Goal: Transaction & Acquisition: Book appointment/travel/reservation

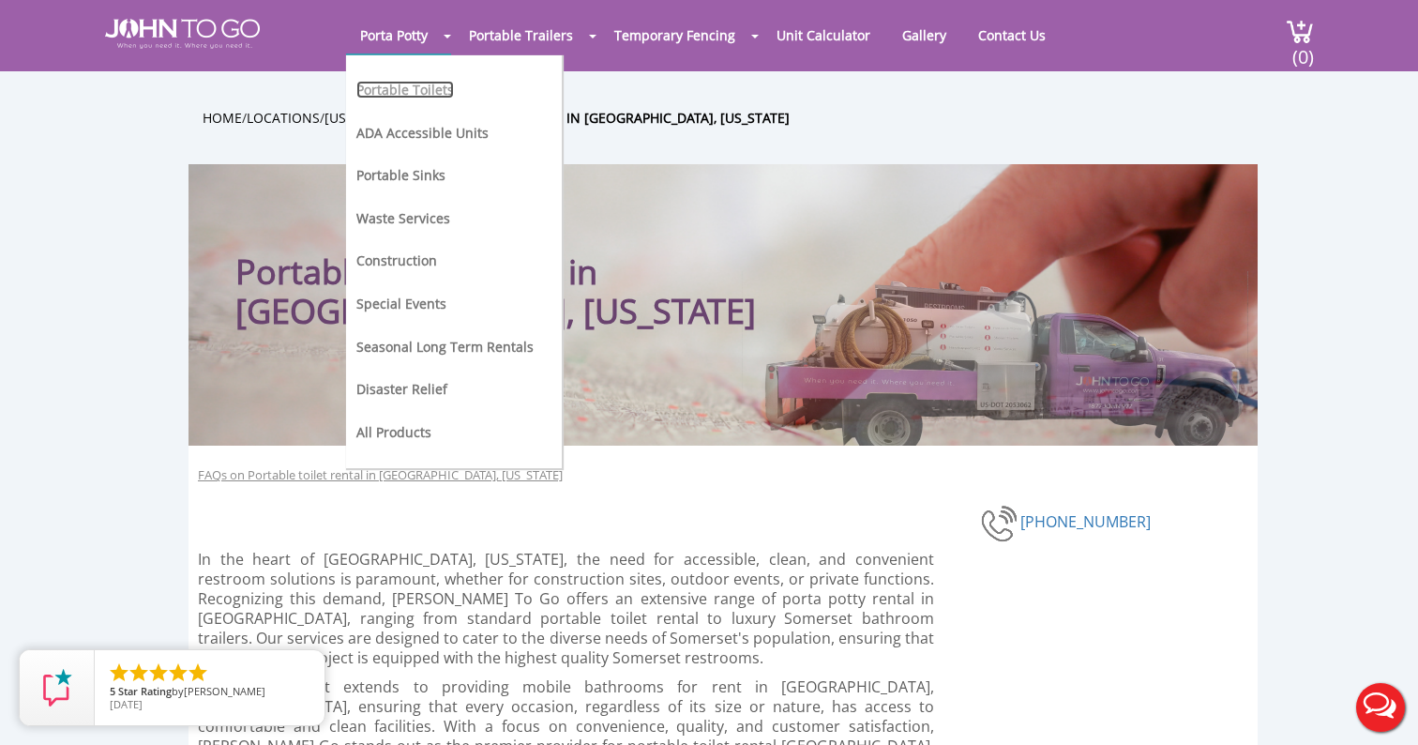
click at [405, 94] on link "Portable Toilets" at bounding box center [405, 90] width 98 height 18
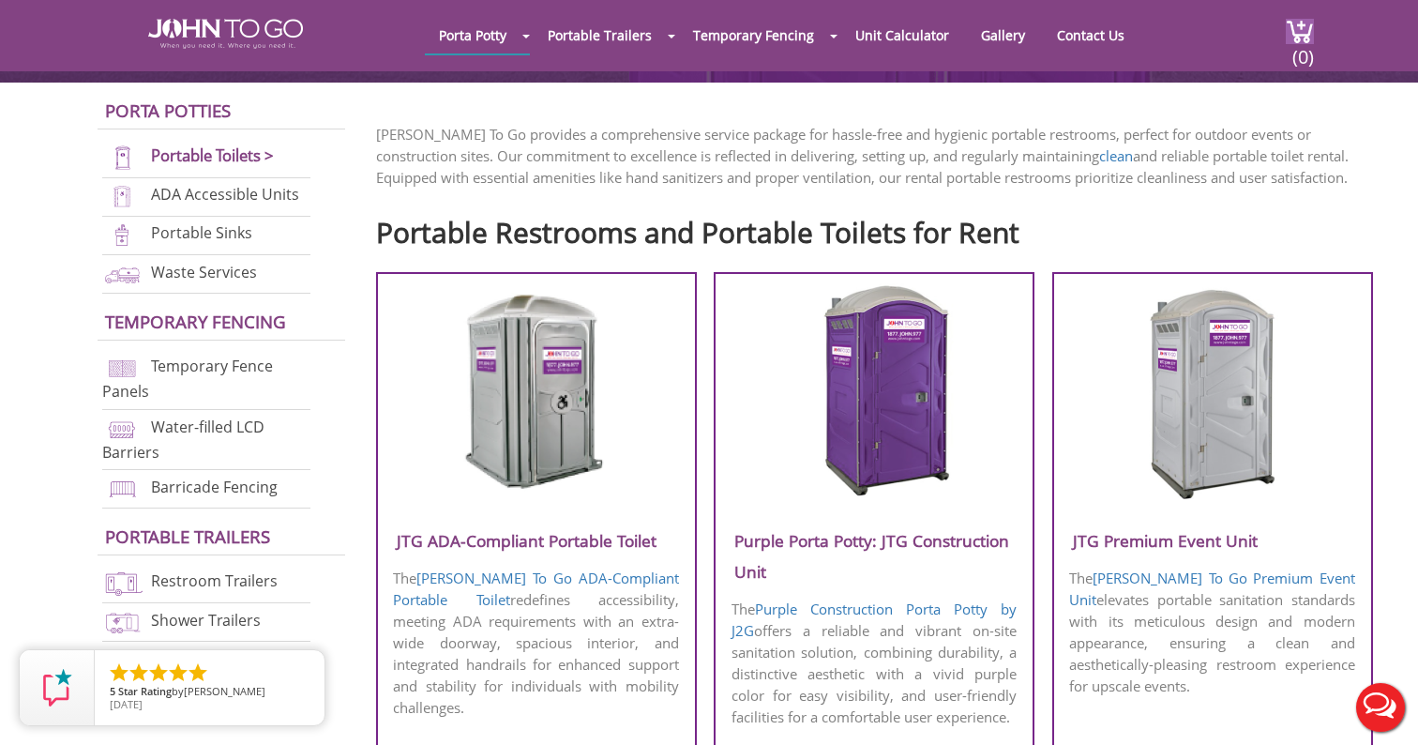
scroll to position [518, 0]
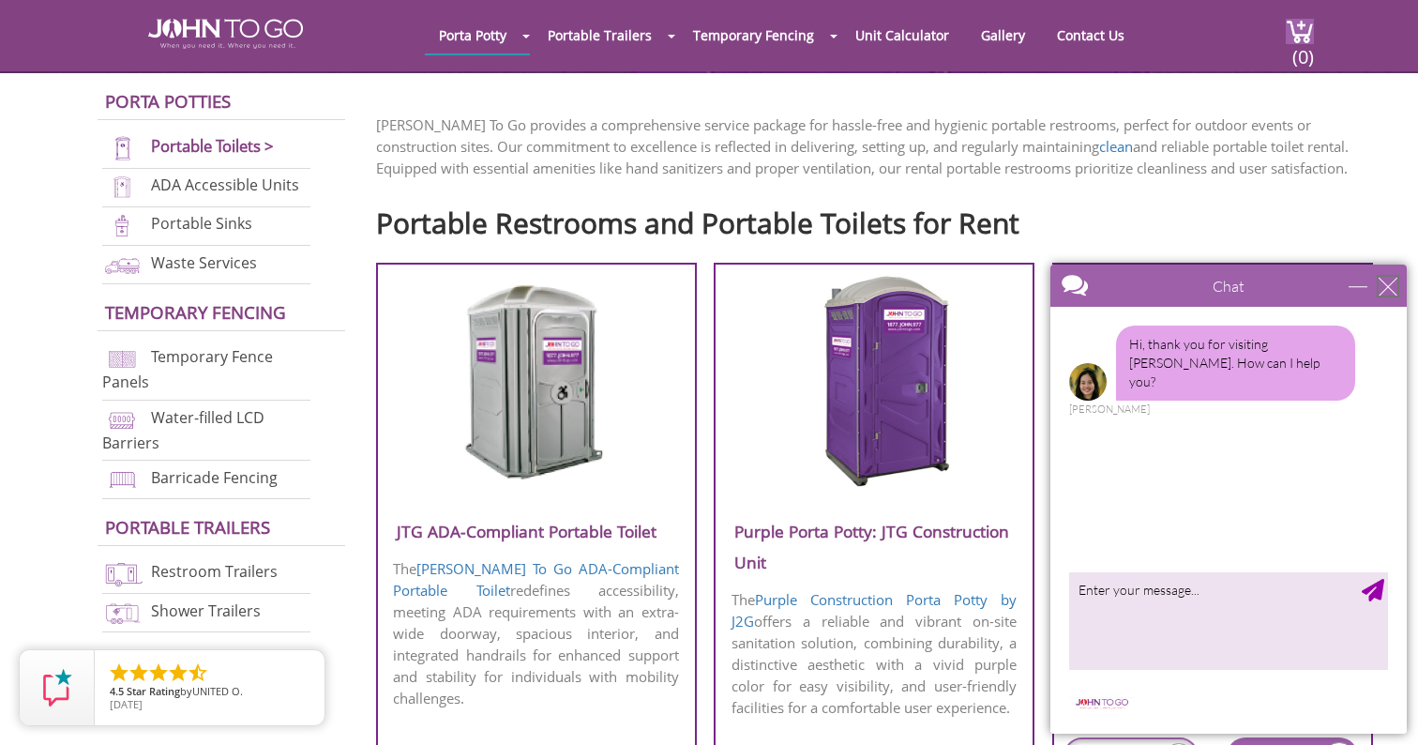
click at [1394, 288] on div "close" at bounding box center [1388, 286] width 19 height 19
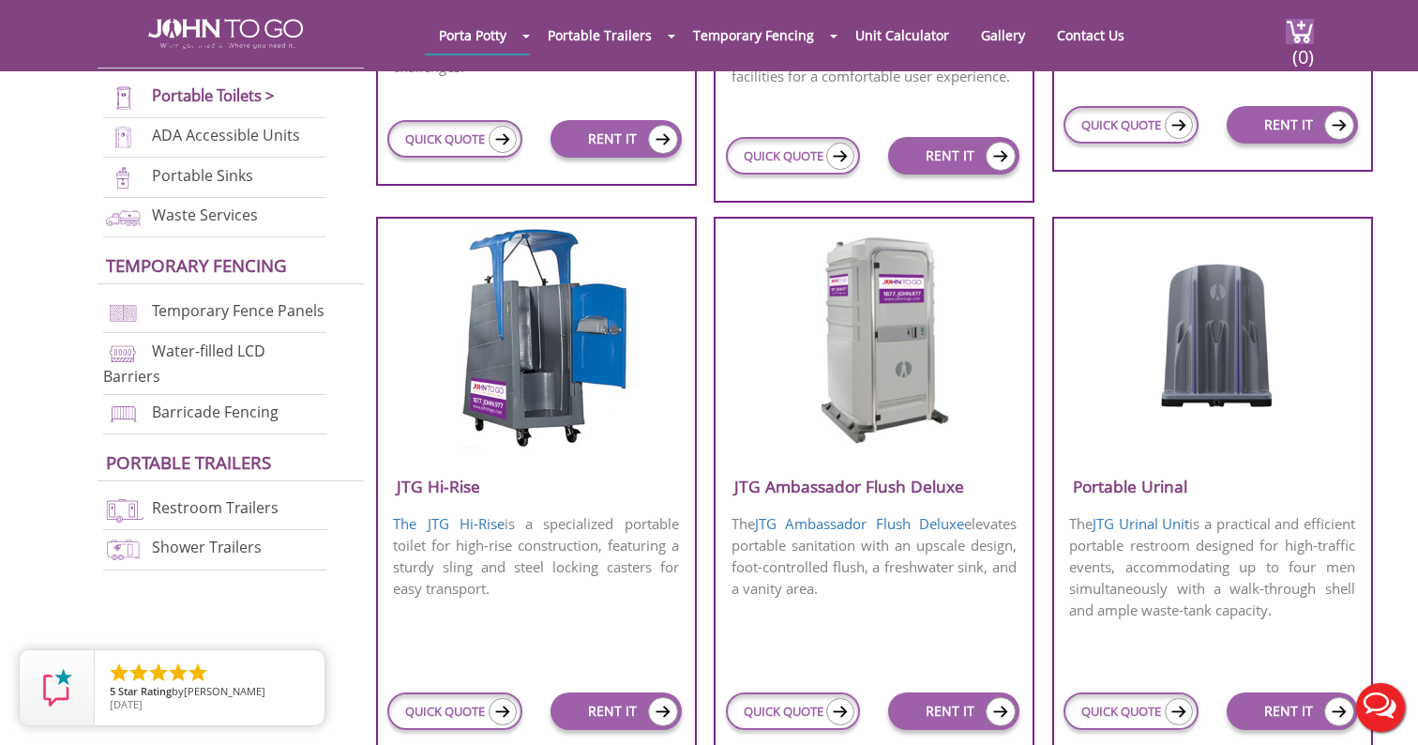
scroll to position [1150, 0]
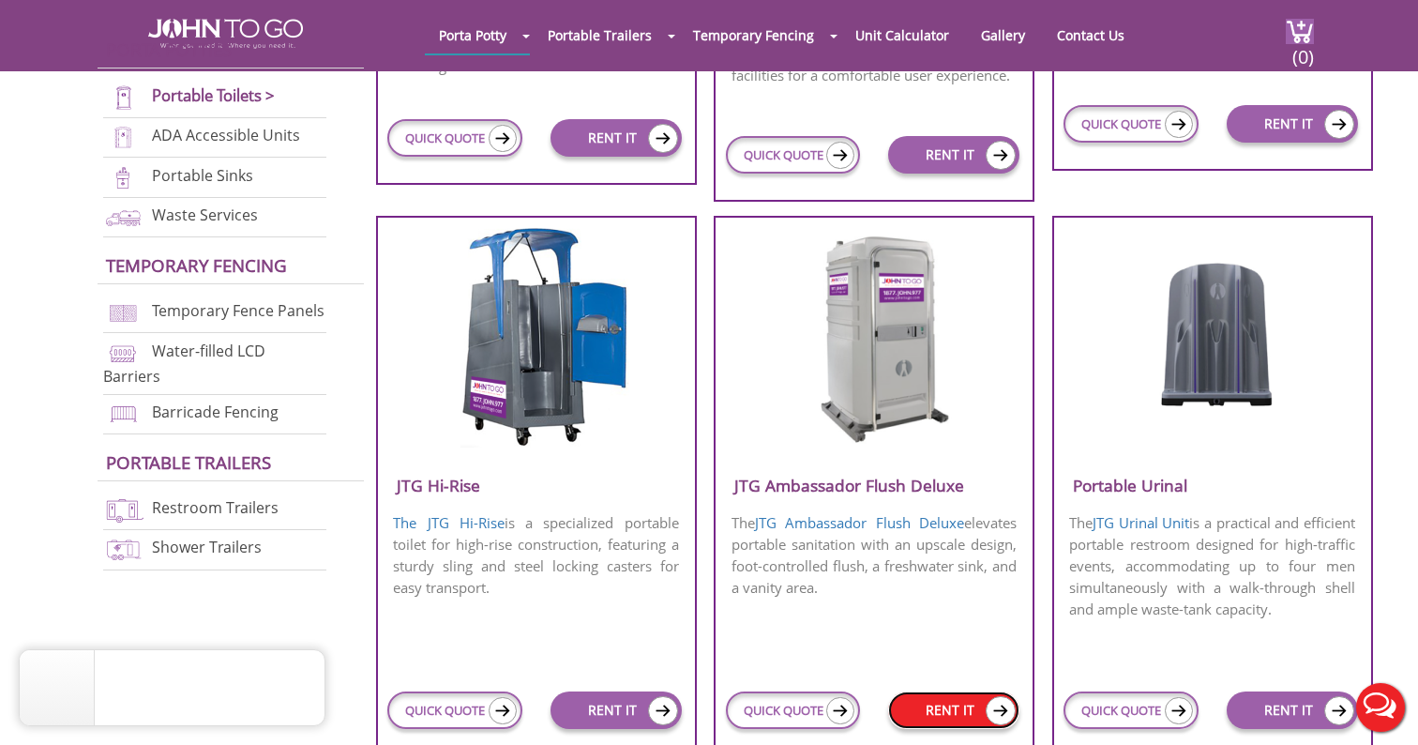
click at [948, 719] on link "RENT IT" at bounding box center [953, 710] width 131 height 38
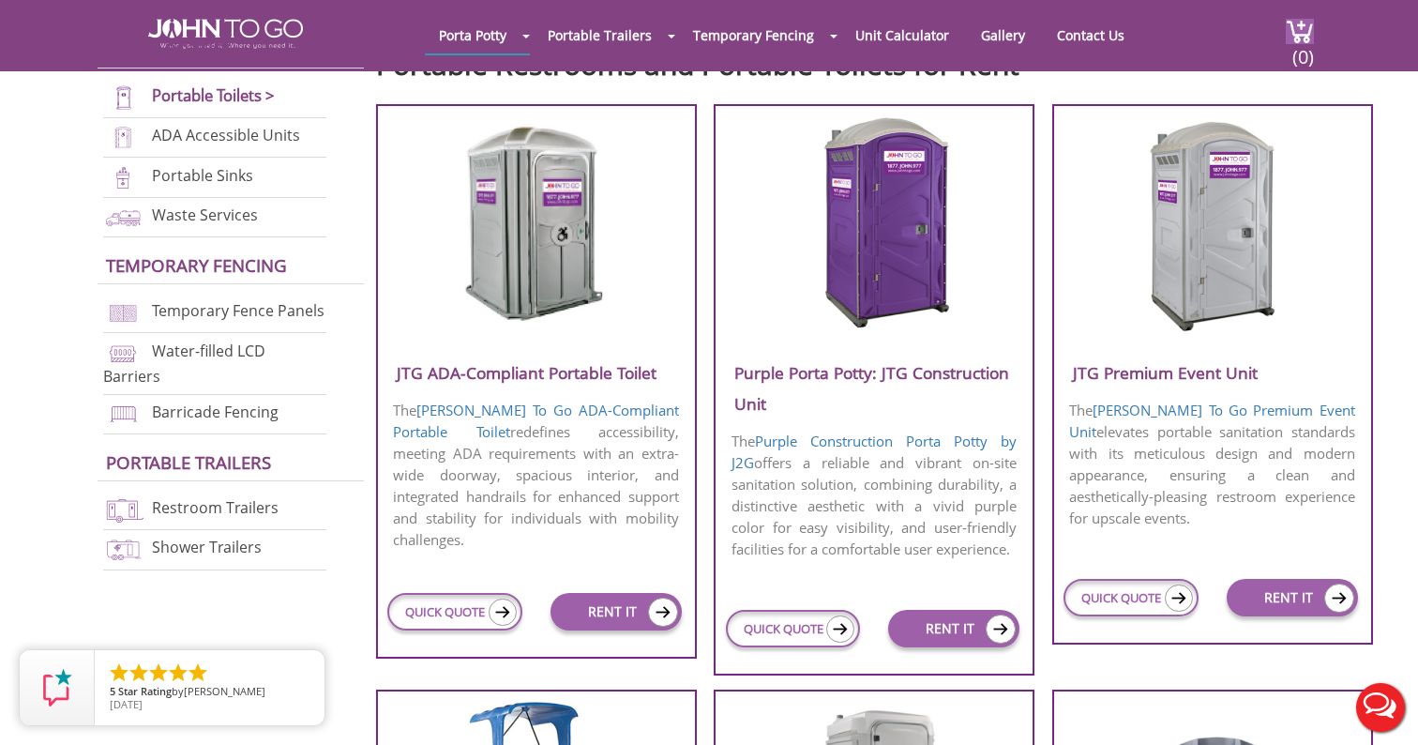
scroll to position [694, 0]
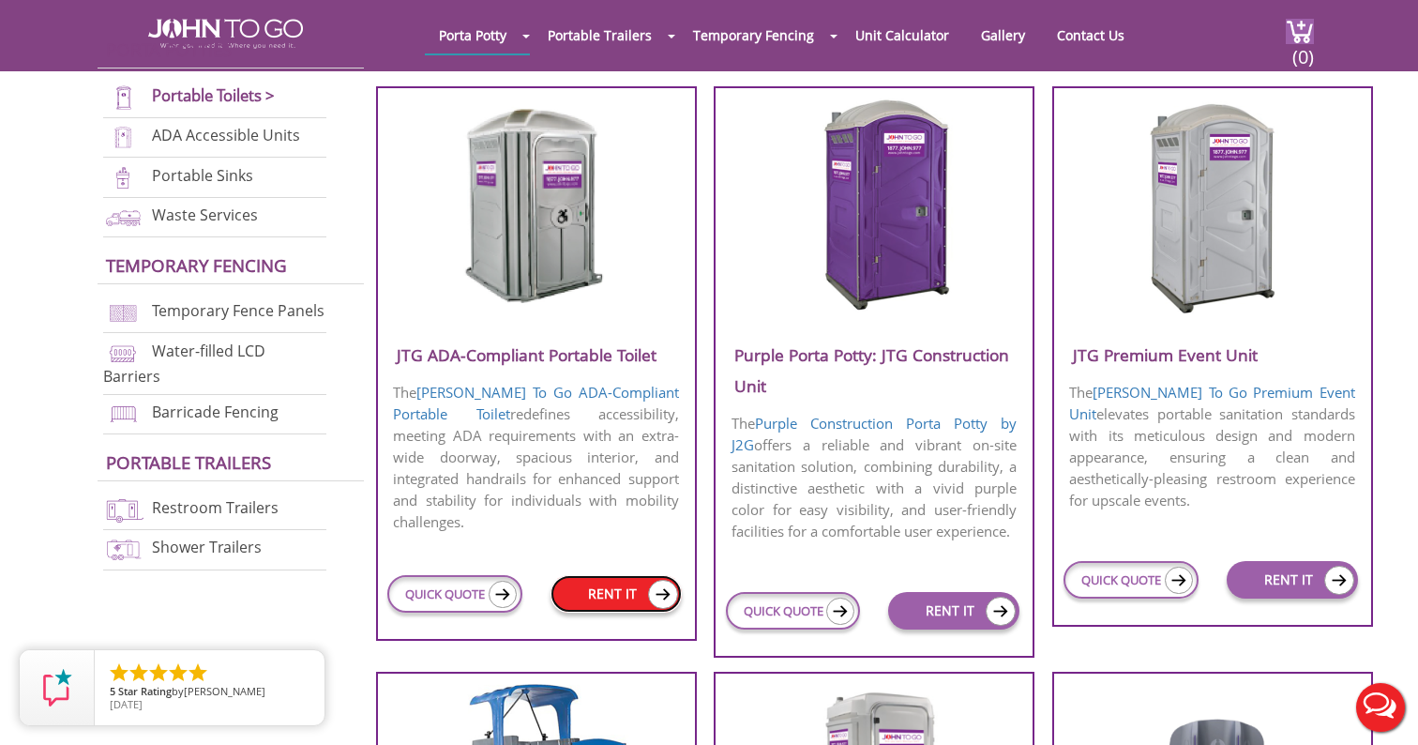
click at [623, 586] on link "RENT IT" at bounding box center [616, 594] width 131 height 38
click at [1305, 577] on link "RENT IT" at bounding box center [1292, 580] width 131 height 38
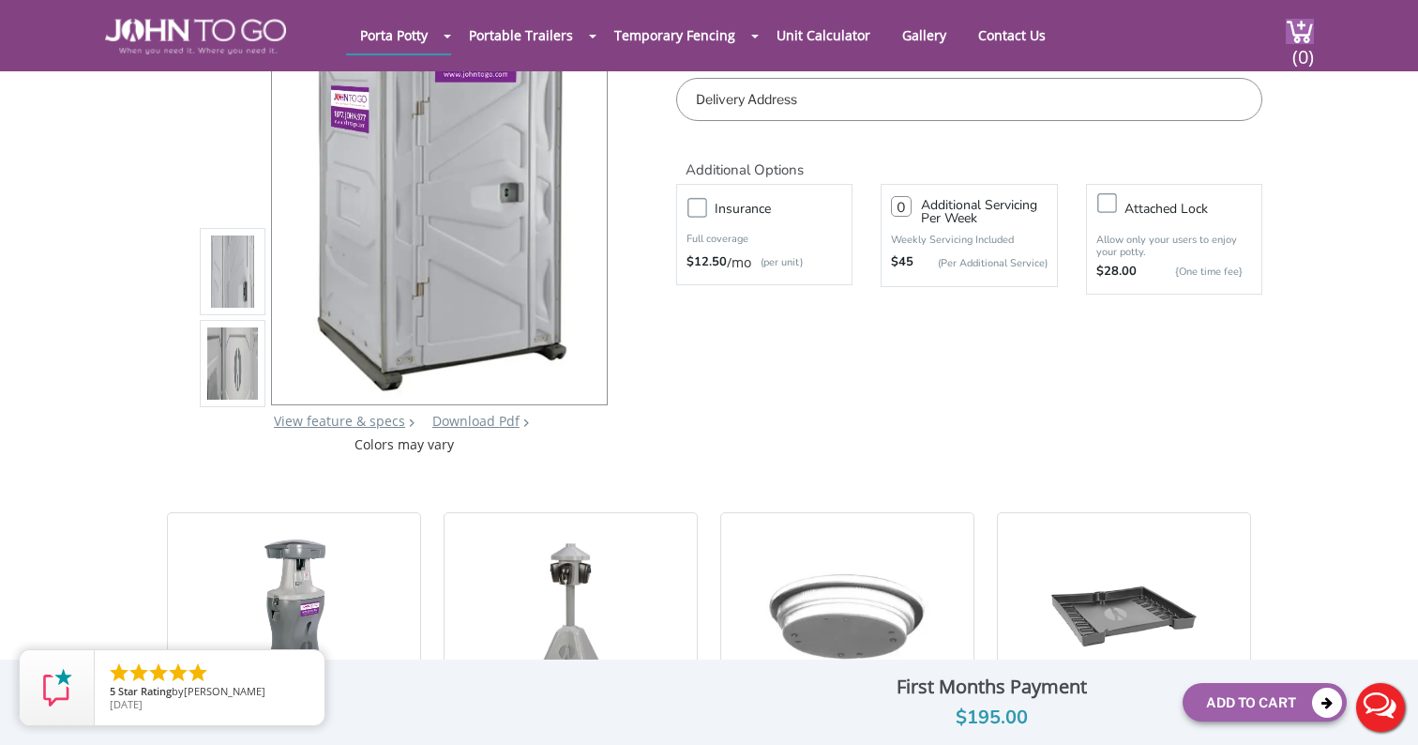
scroll to position [187, 0]
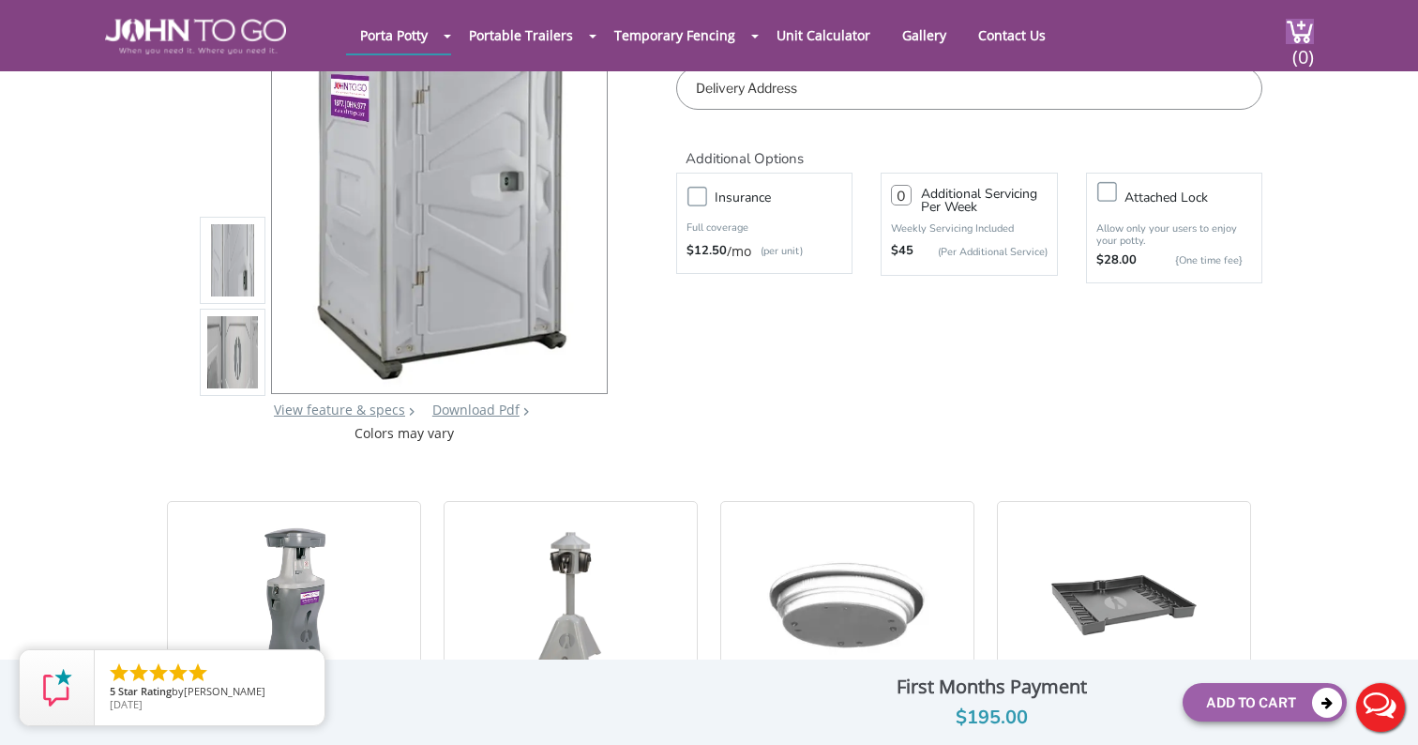
click at [249, 381] on img at bounding box center [232, 357] width 51 height 442
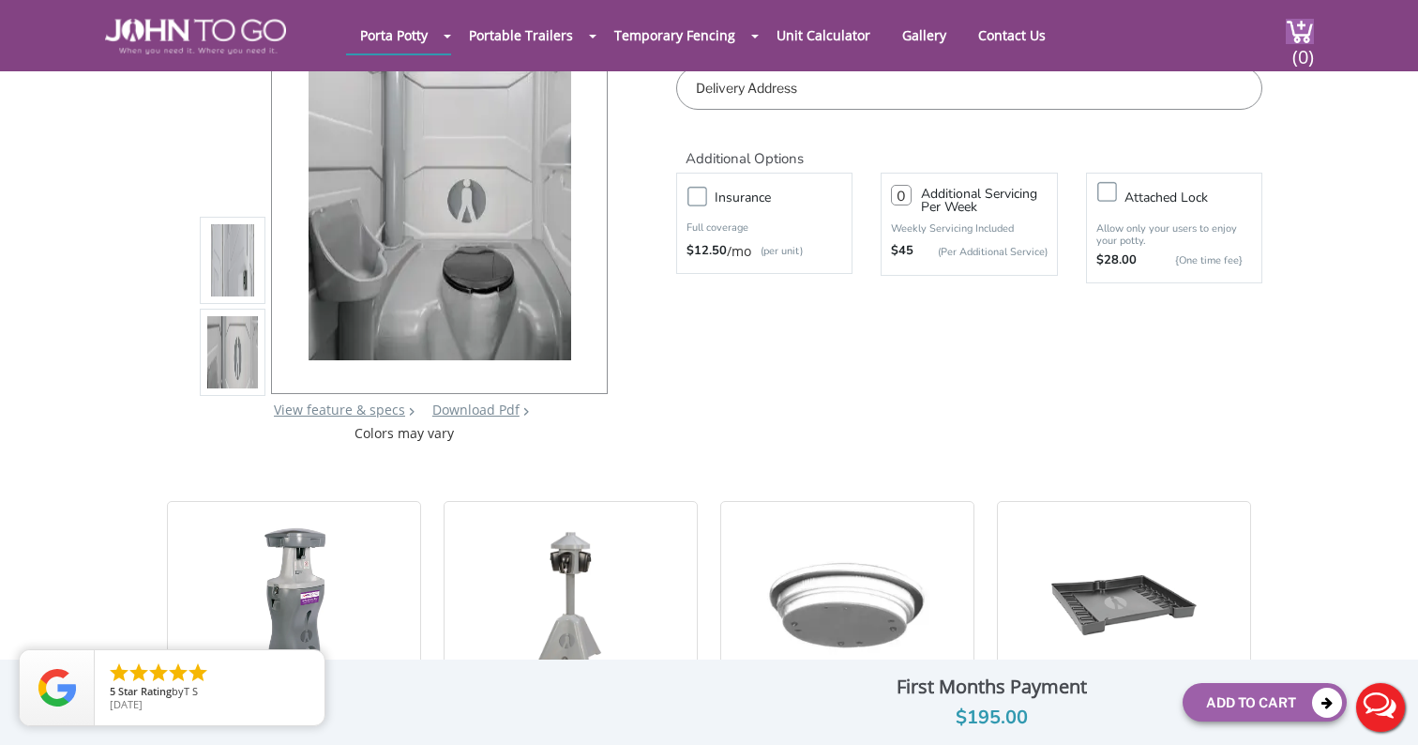
scroll to position [0, 0]
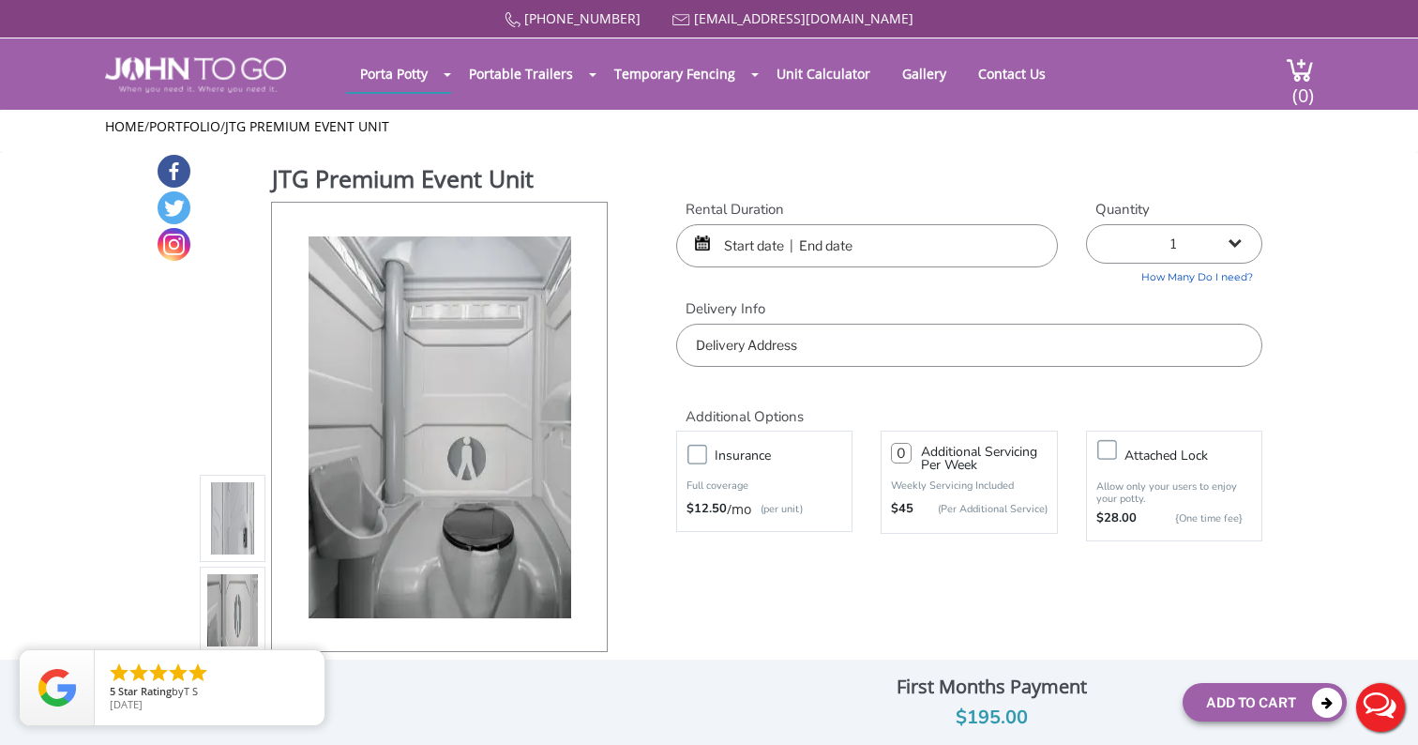
click at [805, 243] on input "text" at bounding box center [867, 245] width 382 height 43
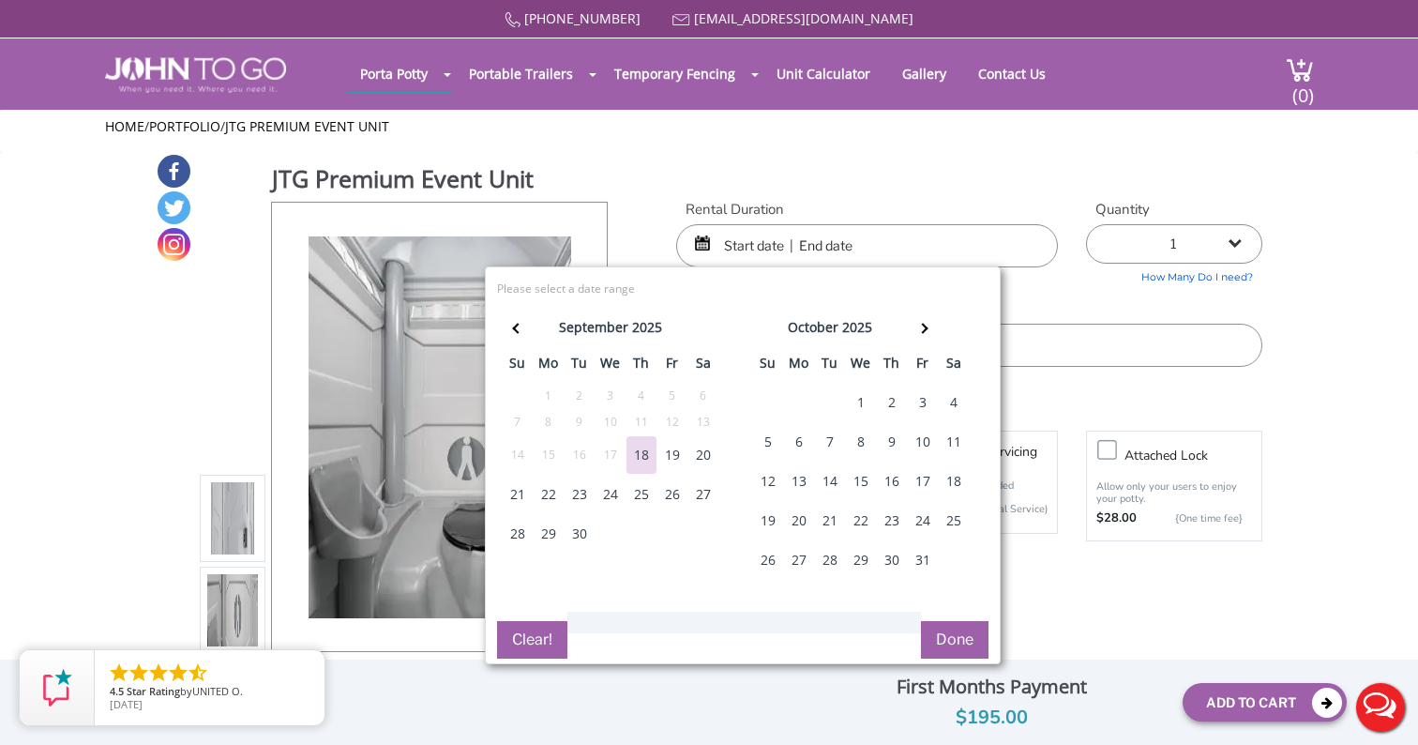
click at [920, 554] on div "31" at bounding box center [923, 560] width 30 height 38
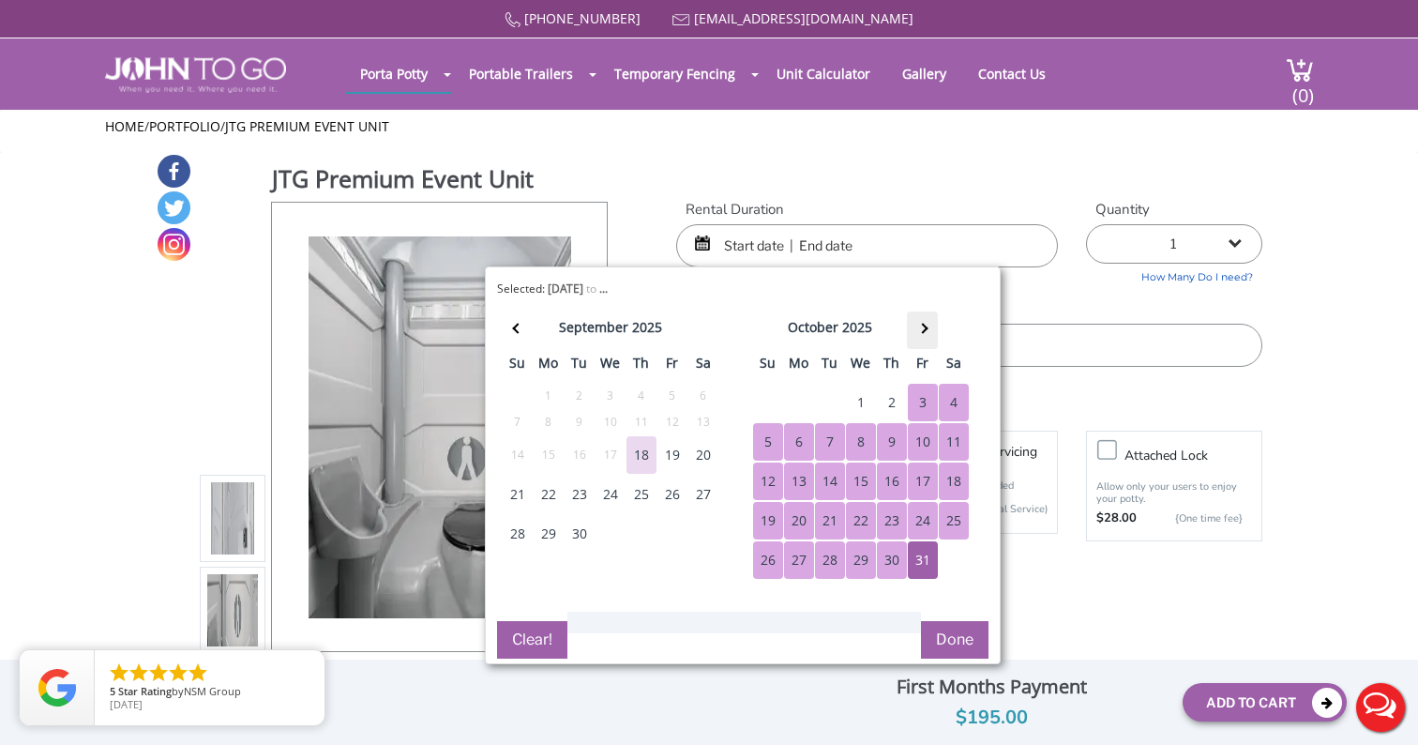
click at [924, 332] on th at bounding box center [922, 330] width 31 height 38
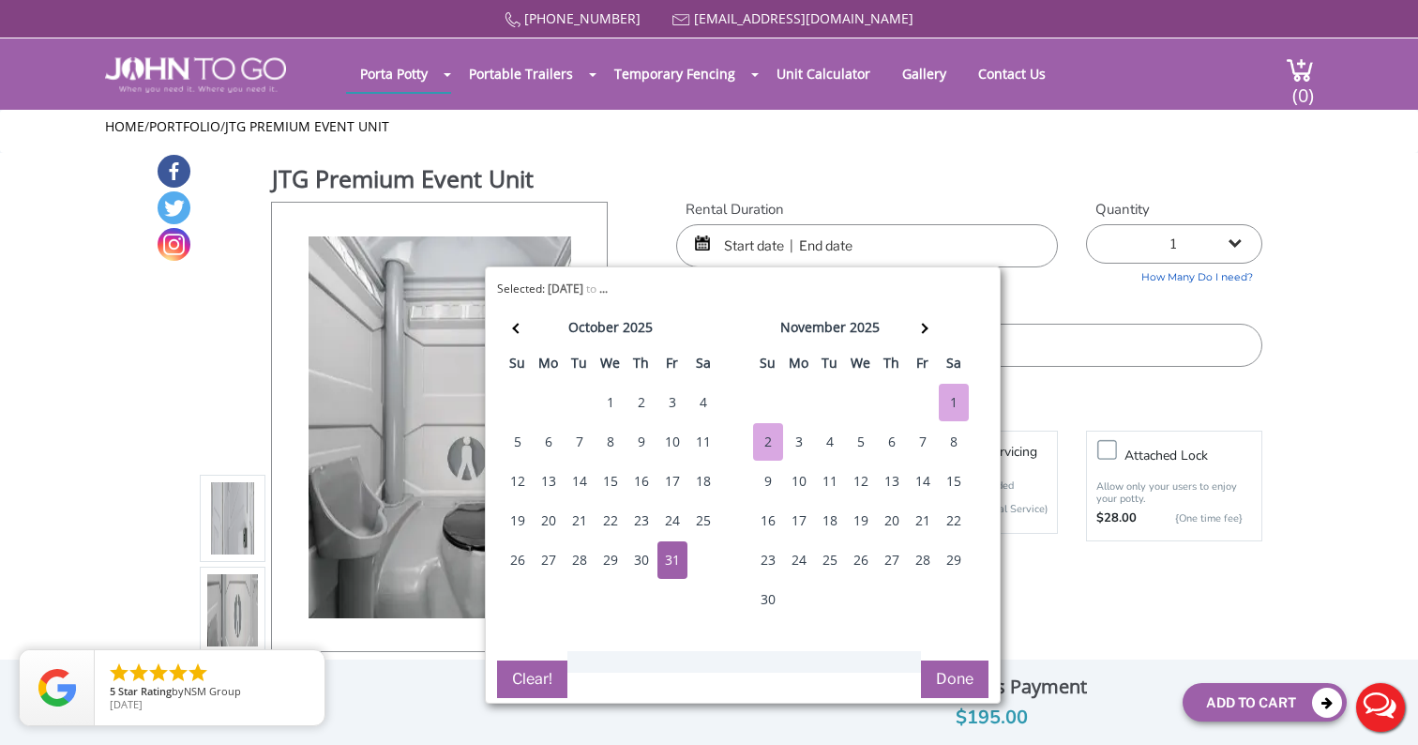
click at [766, 433] on div "2" at bounding box center [768, 442] width 30 height 38
type input "10/31/2025 to 11/02/2025"
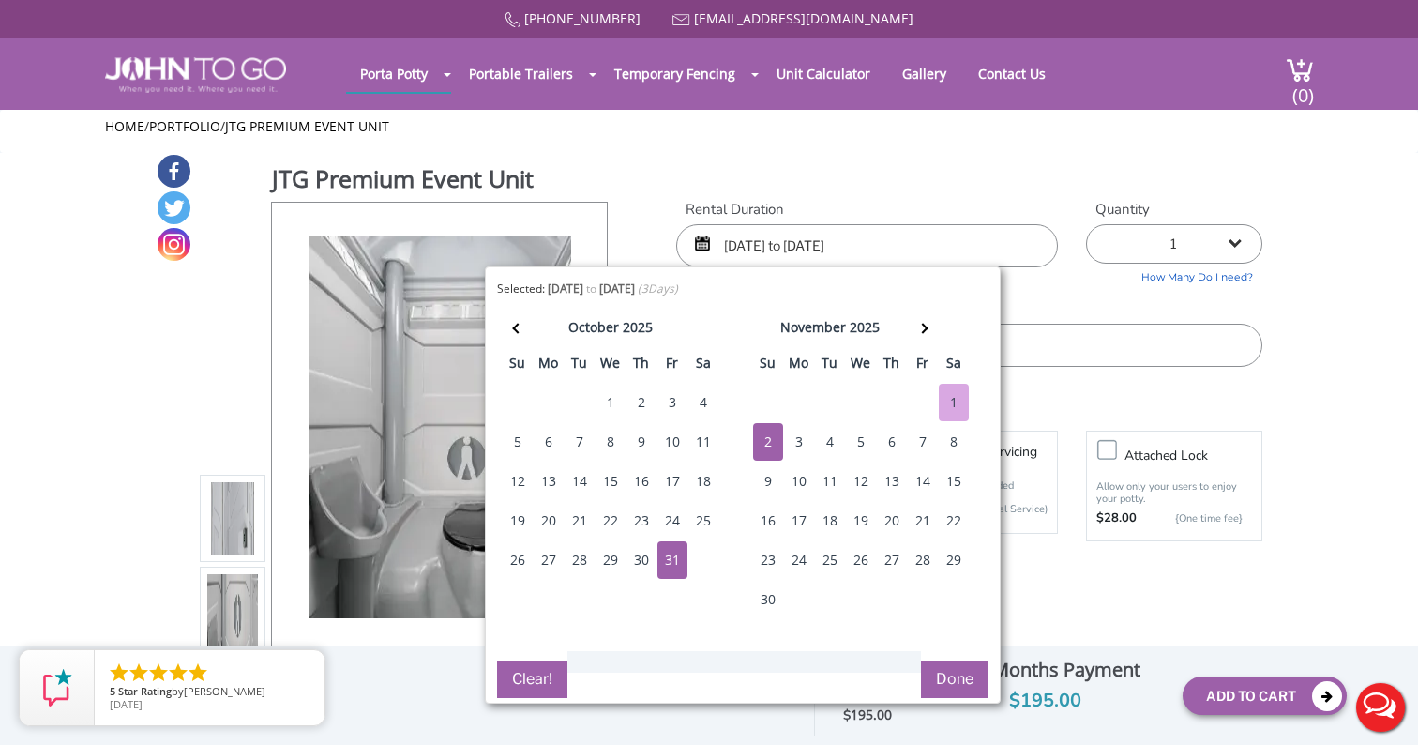
click at [950, 680] on button "Done" at bounding box center [955, 679] width 68 height 38
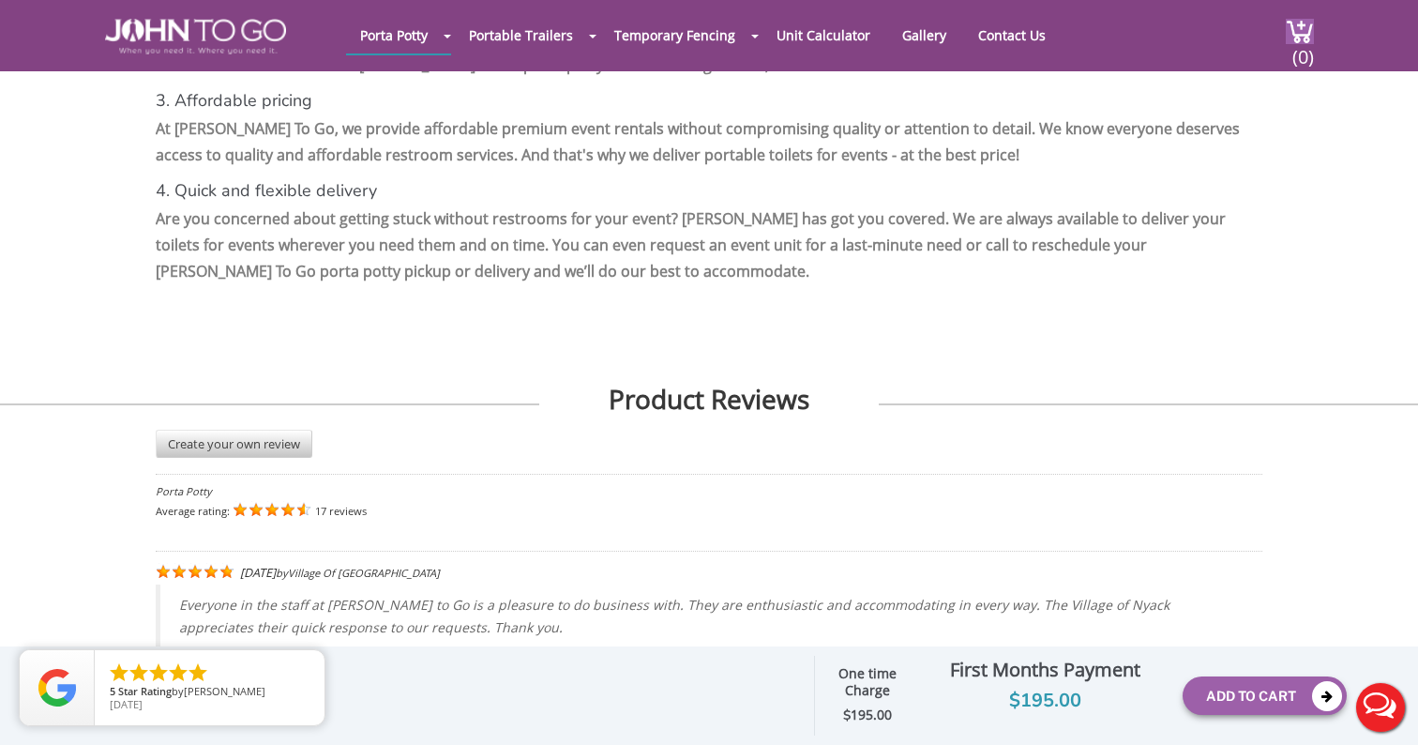
scroll to position [3339, 0]
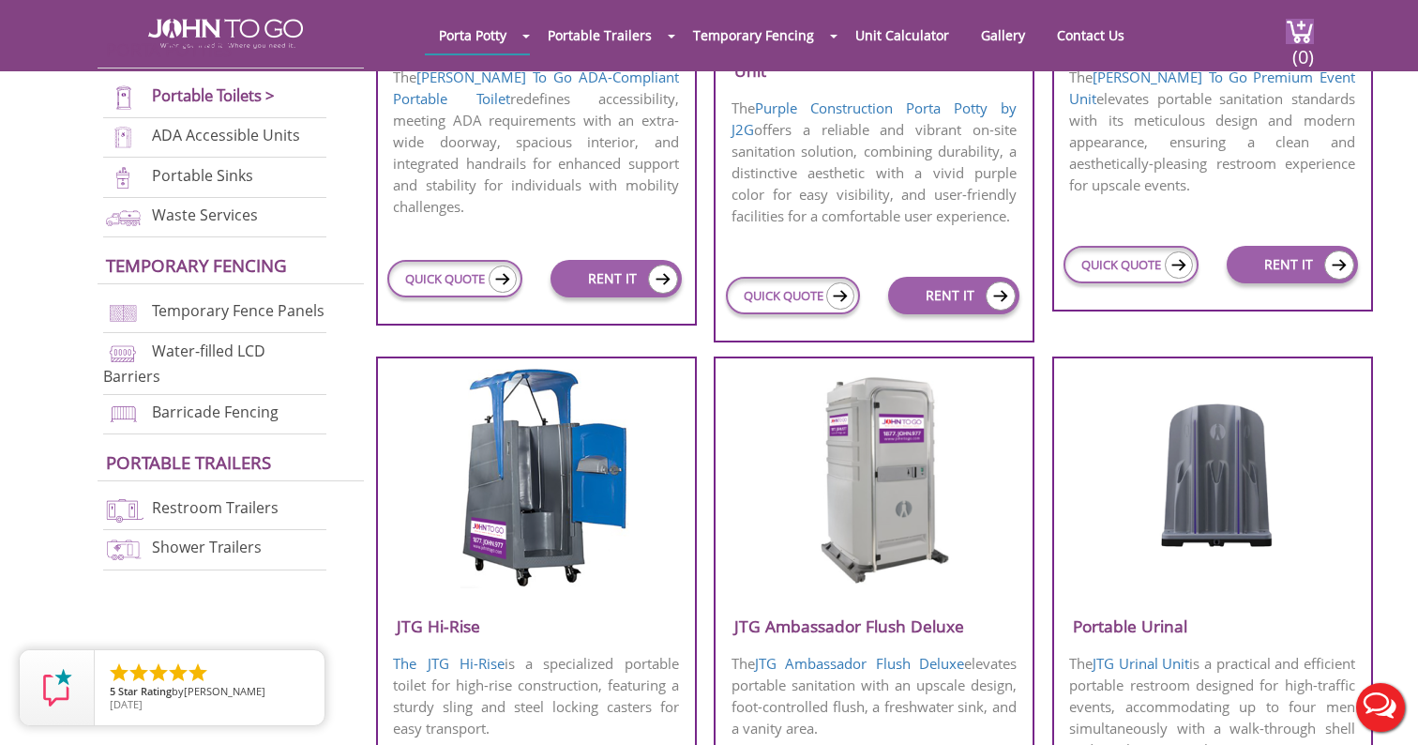
scroll to position [1011, 0]
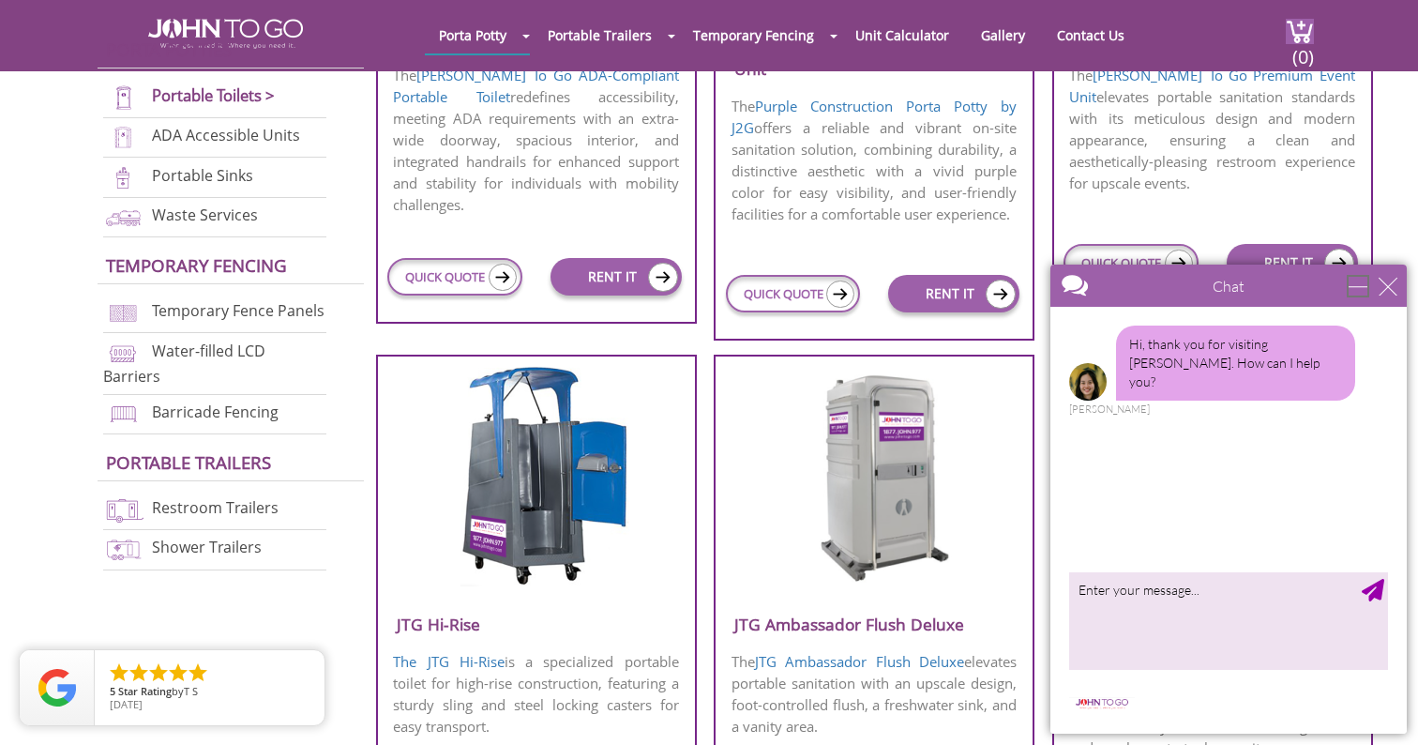
click at [1354, 286] on div "minimize" at bounding box center [1358, 286] width 19 height 19
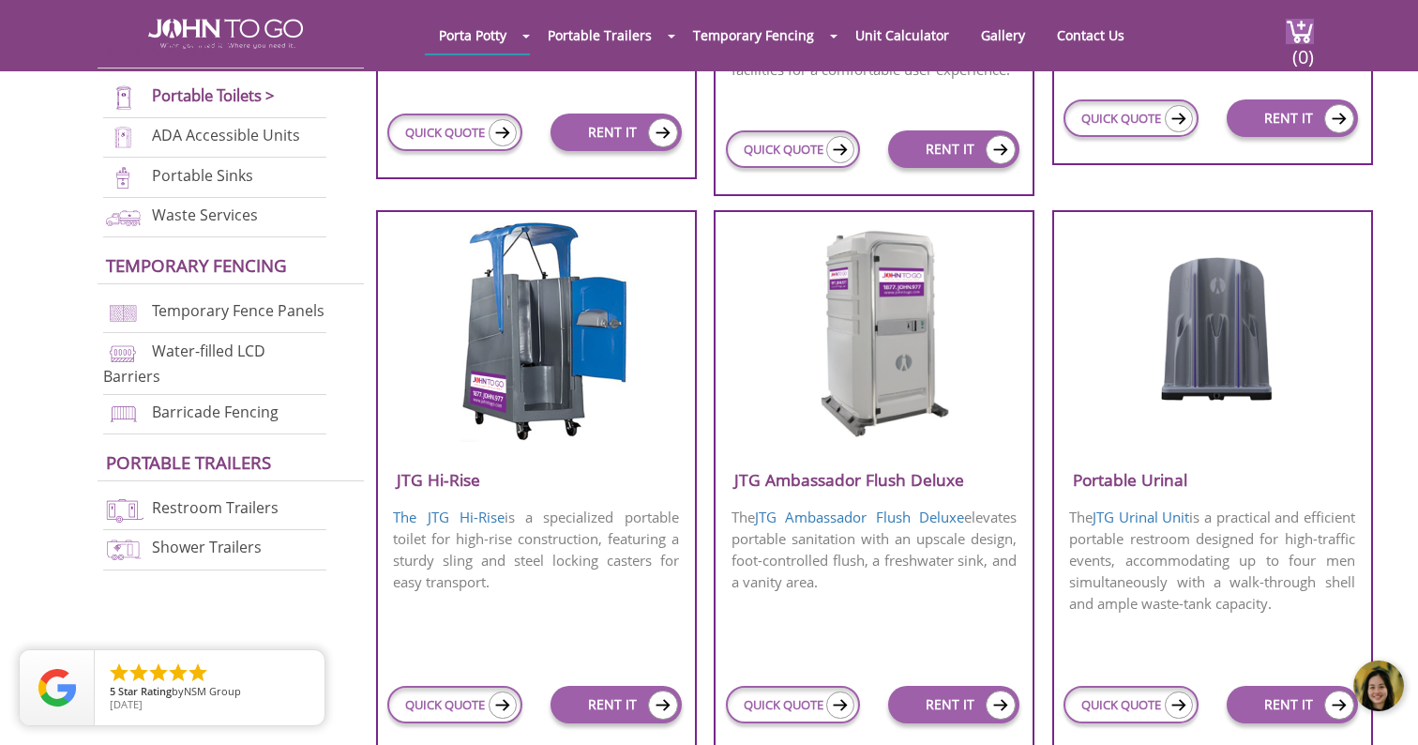
scroll to position [1154, 0]
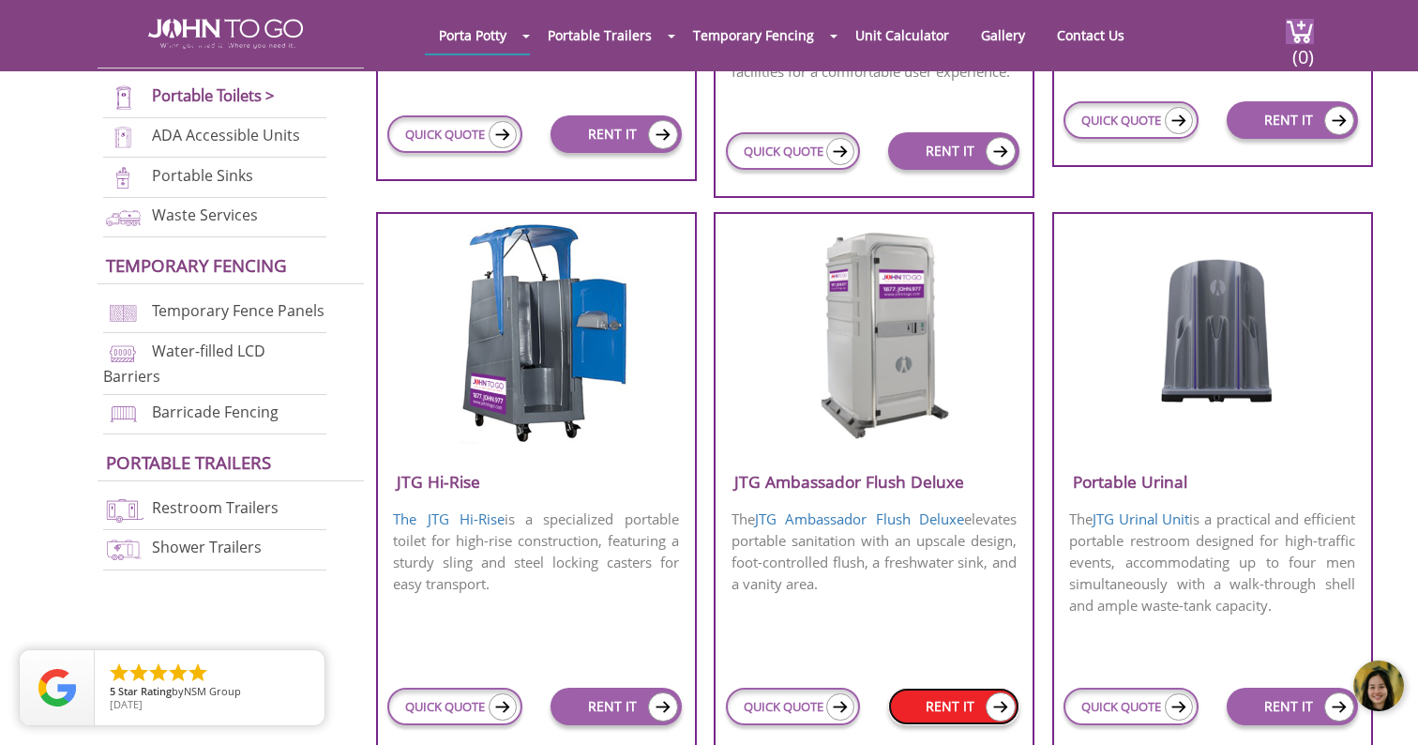
click at [982, 694] on link "RENT IT" at bounding box center [953, 707] width 131 height 38
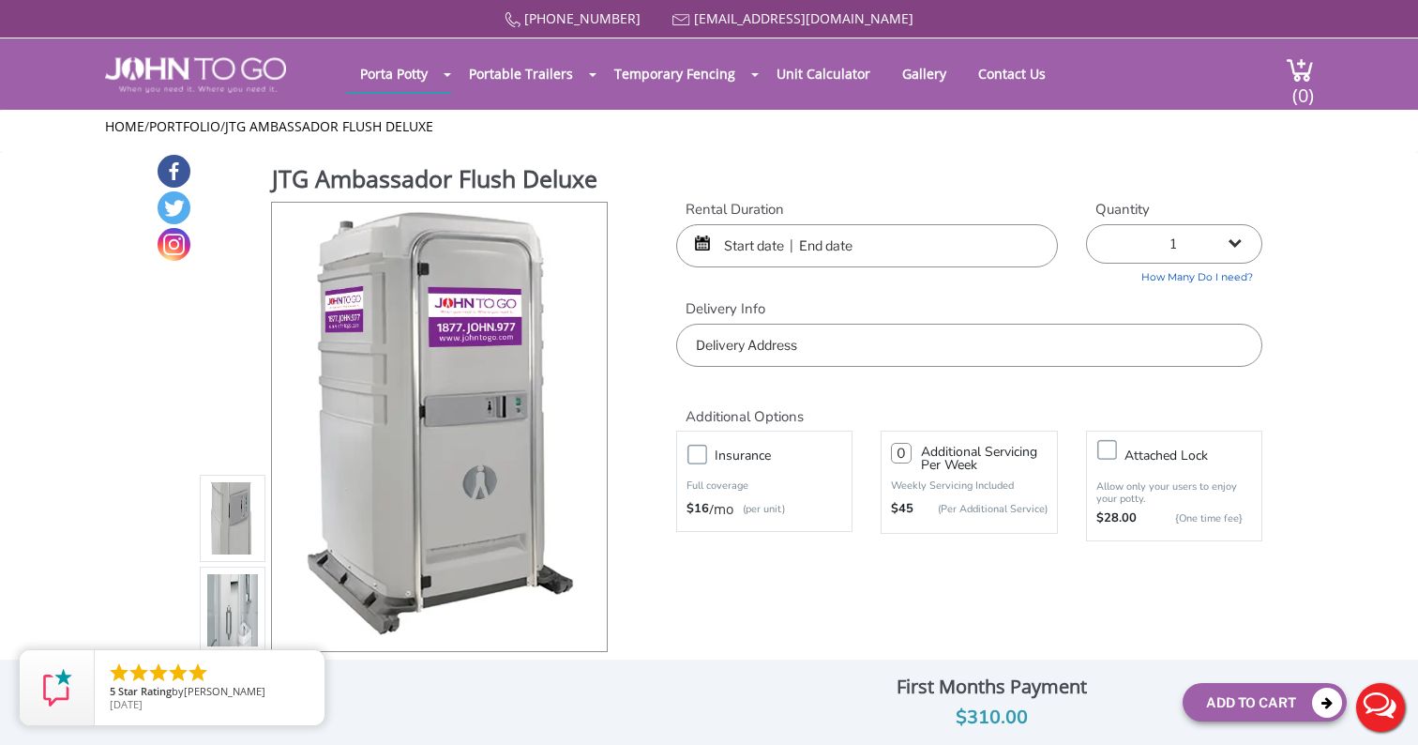
click at [232, 624] on img at bounding box center [232, 614] width 51 height 442
